Goal: Information Seeking & Learning: Learn about a topic

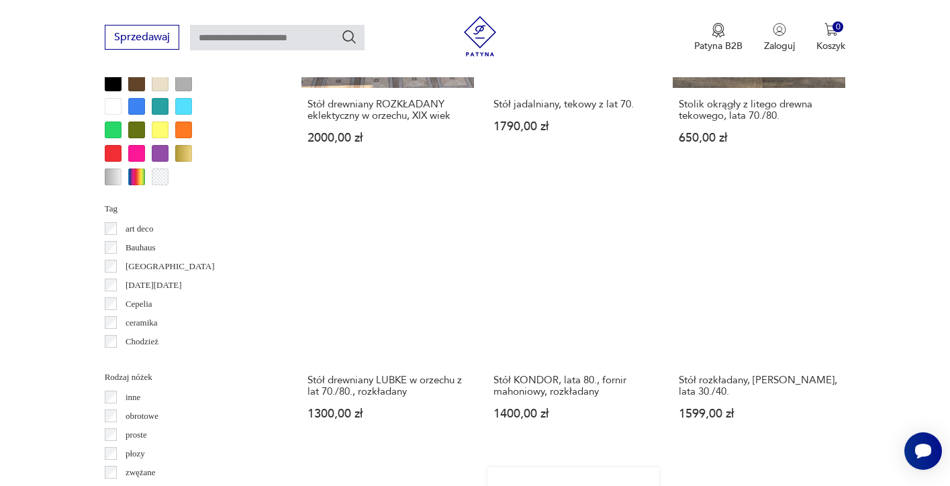
scroll to position [1263, 0]
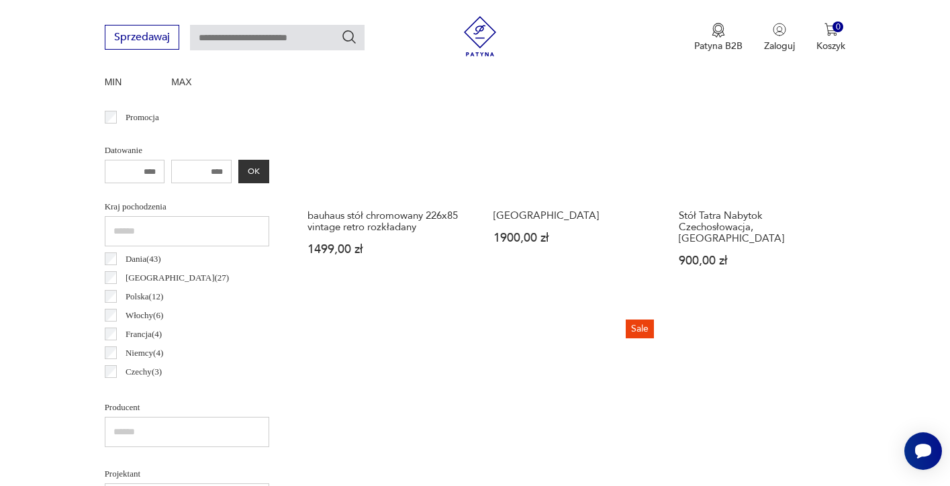
scroll to position [507, 0]
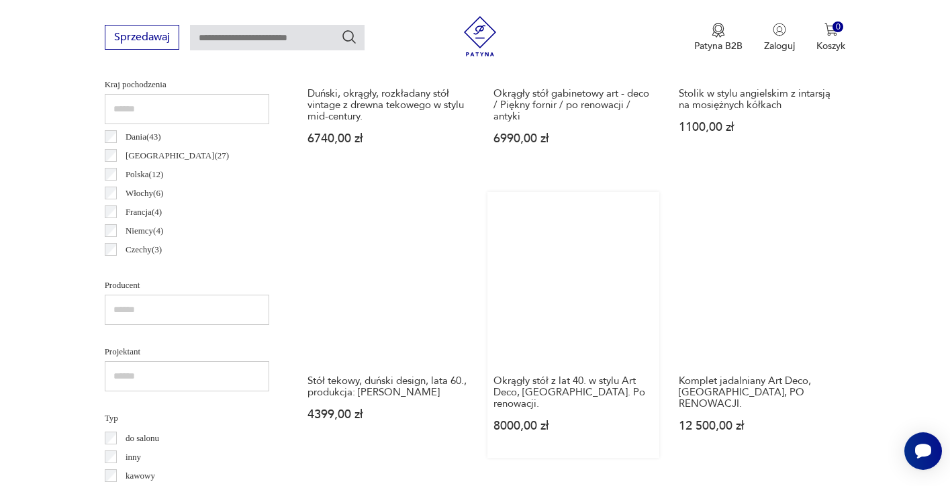
scroll to position [701, 0]
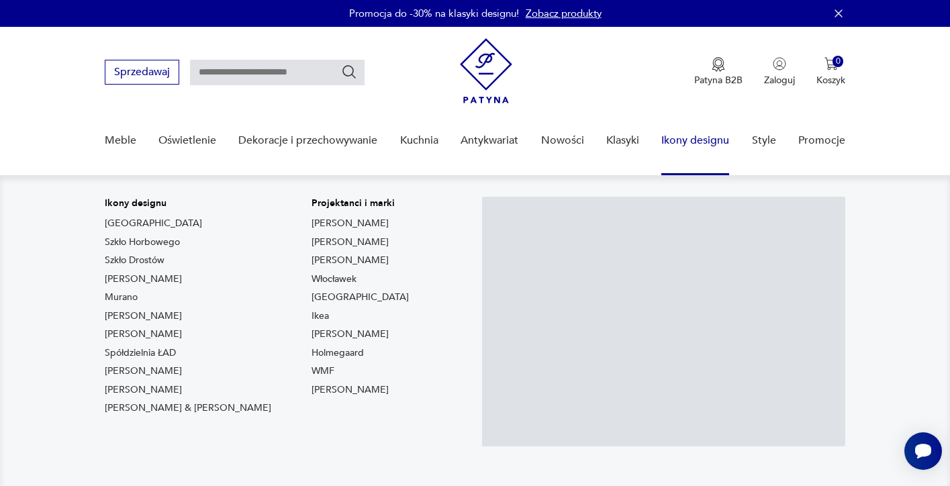
scroll to position [173, 0]
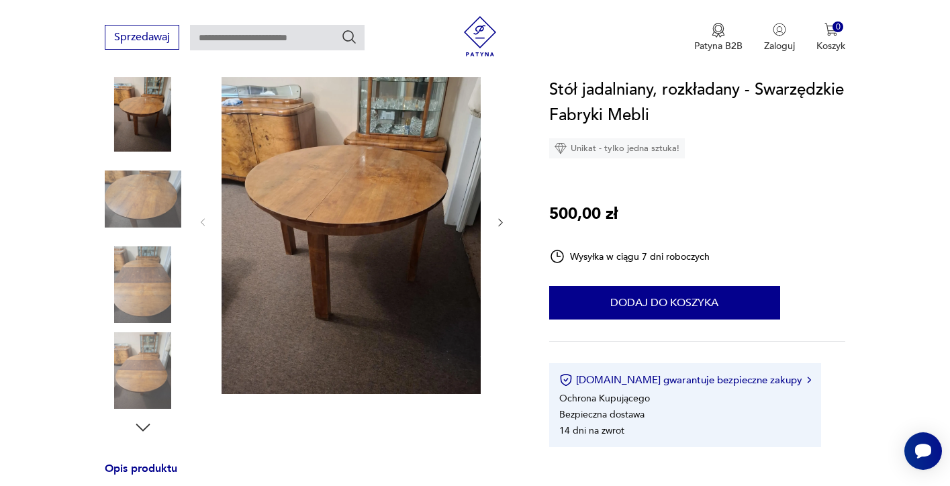
click at [146, 200] on img at bounding box center [143, 199] width 77 height 77
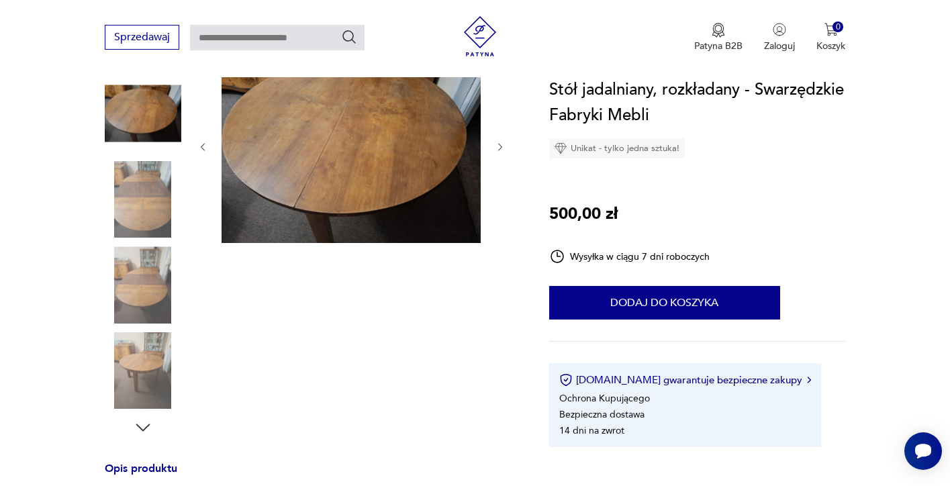
click at [144, 240] on div at bounding box center [143, 158] width 77 height 336
click at [143, 275] on img at bounding box center [143, 284] width 77 height 77
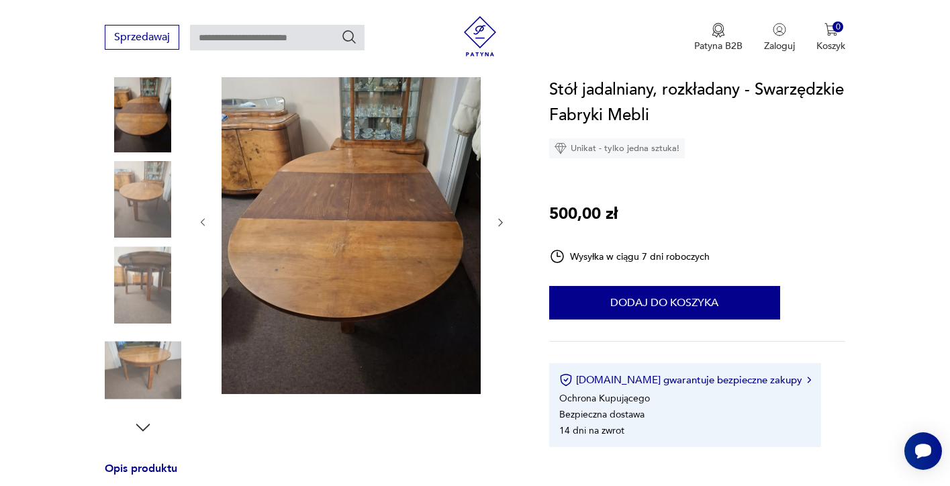
click at [136, 350] on img at bounding box center [143, 370] width 77 height 77
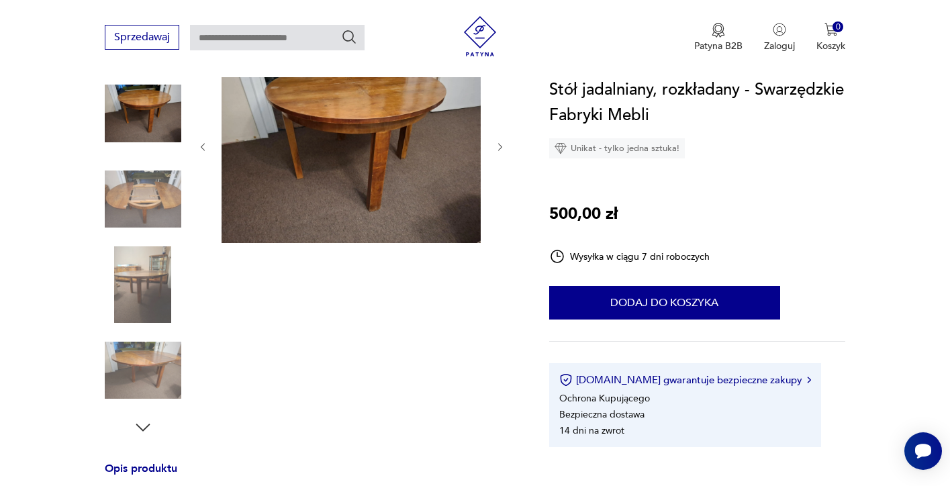
click at [146, 381] on img at bounding box center [143, 370] width 77 height 77
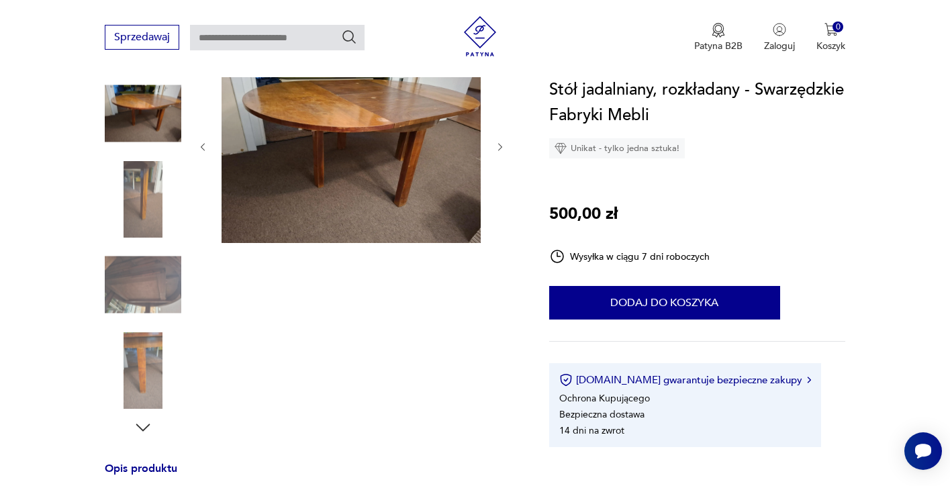
click at [145, 422] on icon "button" at bounding box center [143, 427] width 20 height 20
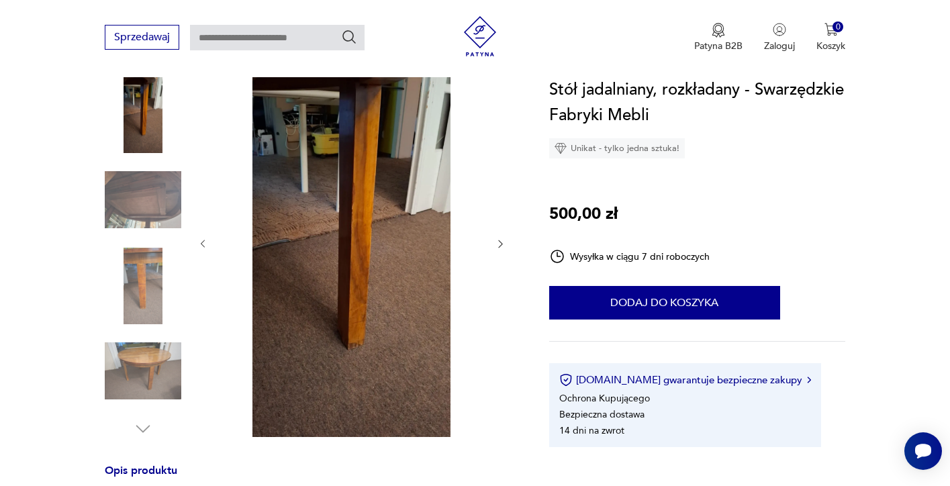
click at [144, 430] on icon "button" at bounding box center [143, 428] width 14 height 7
click at [142, 430] on icon "button" at bounding box center [143, 428] width 14 height 7
click at [147, 388] on img at bounding box center [143, 371] width 77 height 77
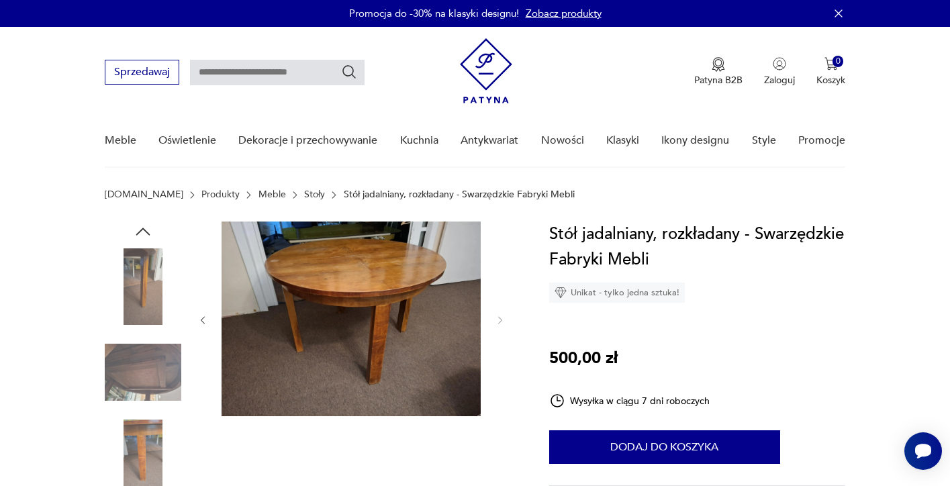
scroll to position [0, 0]
click at [160, 270] on img at bounding box center [143, 286] width 77 height 77
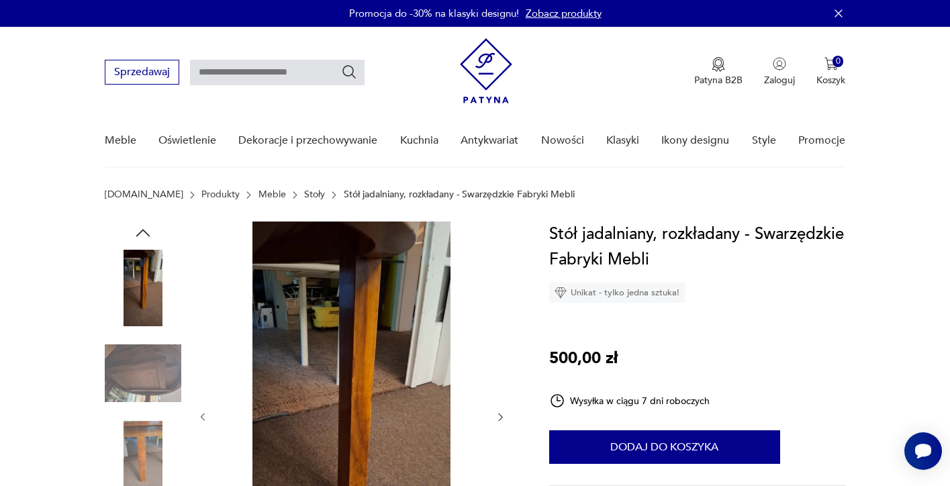
click at [156, 344] on img at bounding box center [143, 373] width 77 height 77
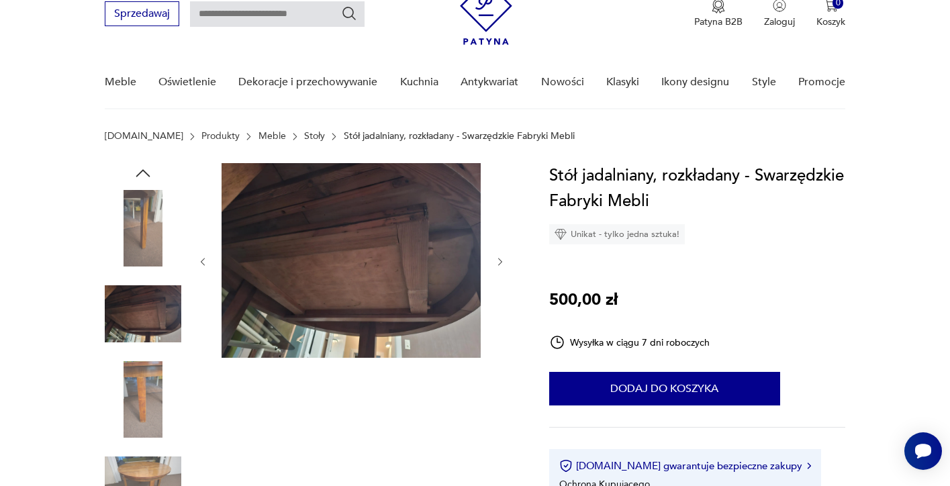
click at [144, 412] on img at bounding box center [143, 399] width 77 height 77
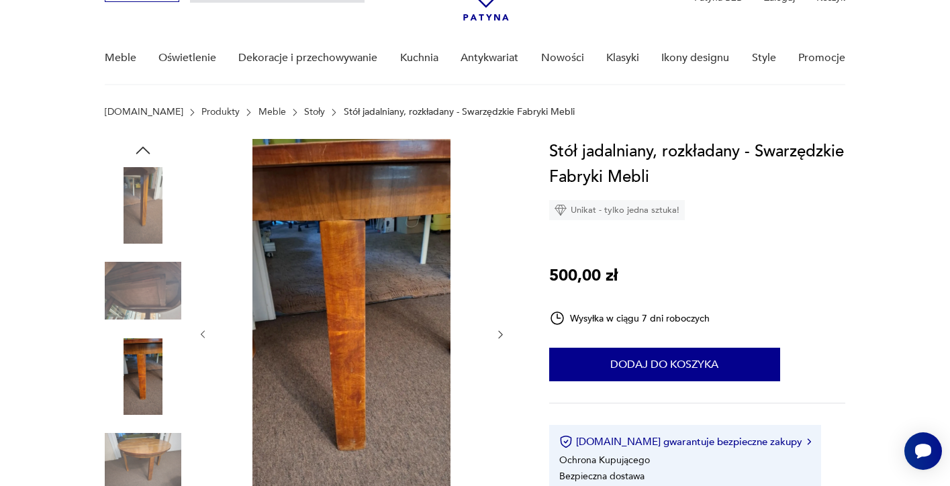
scroll to position [86, 0]
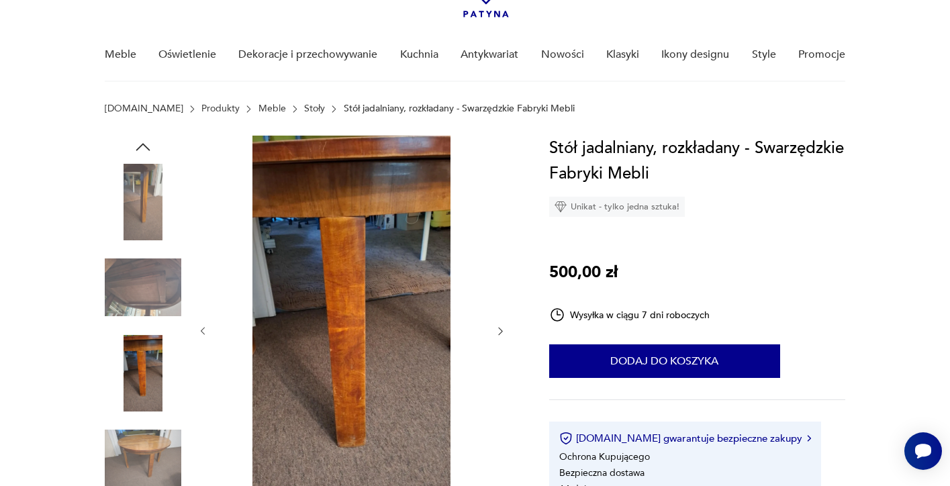
click at [146, 449] on img at bounding box center [143, 458] width 77 height 77
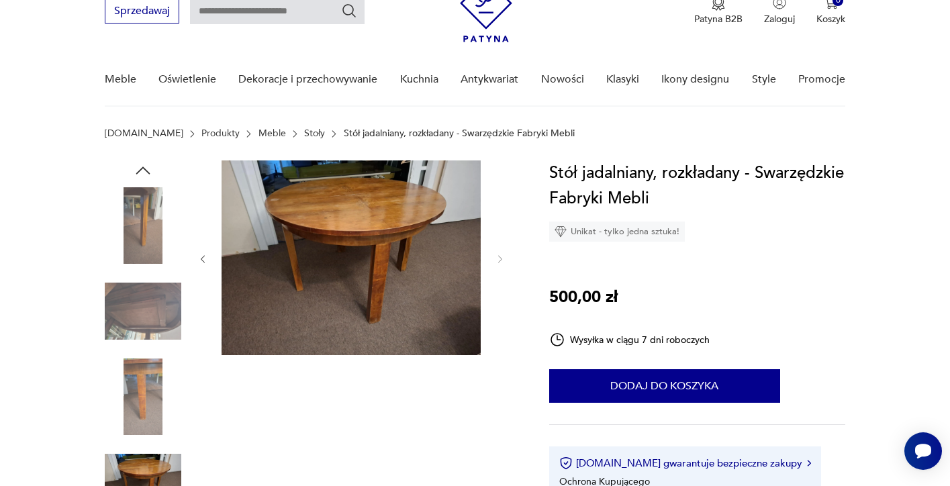
scroll to position [30, 0]
